Goal: Transaction & Acquisition: Subscribe to service/newsletter

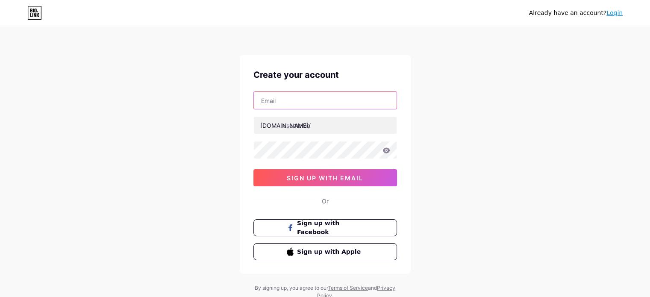
drag, startPoint x: 307, startPoint y: 100, endPoint x: 313, endPoint y: 100, distance: 5.6
click at [307, 100] on input "text" at bounding box center [325, 100] width 143 height 17
type input "[EMAIL_ADDRESS][DOMAIN_NAME]"
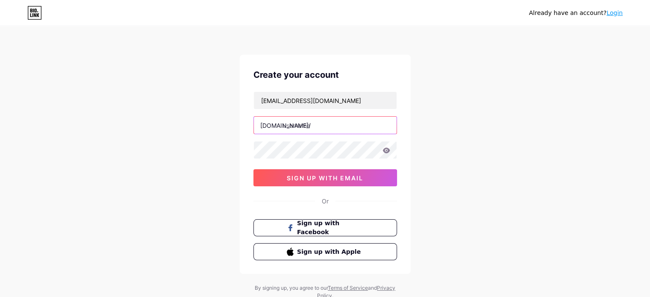
drag, startPoint x: 314, startPoint y: 126, endPoint x: 328, endPoint y: 125, distance: 13.7
click at [314, 125] on input "text" at bounding box center [325, 125] width 143 height 17
type input "evoque"
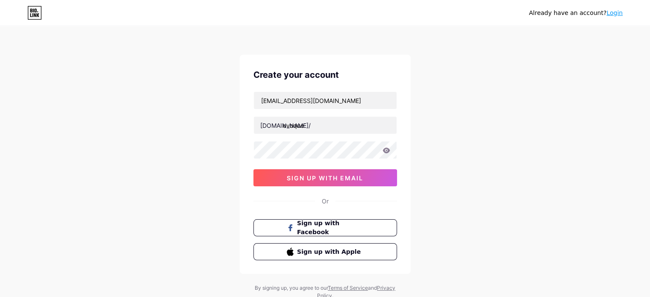
click at [332, 174] on span "sign up with email" at bounding box center [325, 177] width 76 height 7
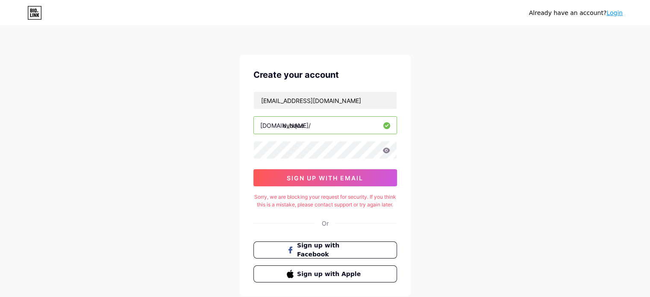
click at [442, 181] on div "Already have an account? Login Create your account [EMAIL_ADDRESS][DOMAIN_NAME]…" at bounding box center [325, 174] width 650 height 349
click at [387, 150] on icon at bounding box center [385, 150] width 7 height 6
click at [334, 99] on input "[EMAIL_ADDRESS][DOMAIN_NAME]" at bounding box center [325, 100] width 143 height 17
drag, startPoint x: 334, startPoint y: 99, endPoint x: 181, endPoint y: 99, distance: 152.5
click at [181, 99] on div "Already have an account? Login Create your account [EMAIL_ADDRESS][DOMAIN_NAME]…" at bounding box center [325, 174] width 650 height 349
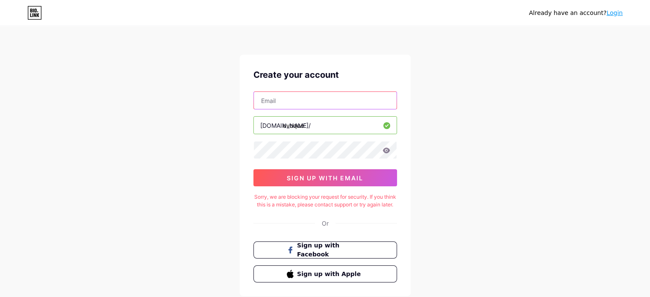
paste input "[EMAIL_ADDRESS][DOMAIN_NAME]"
type input "[EMAIL_ADDRESS][DOMAIN_NAME]"
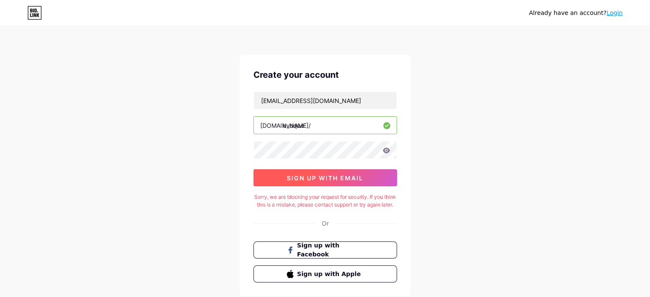
click at [320, 177] on span "sign up with email" at bounding box center [325, 177] width 76 height 7
